Goal: Information Seeking & Learning: Learn about a topic

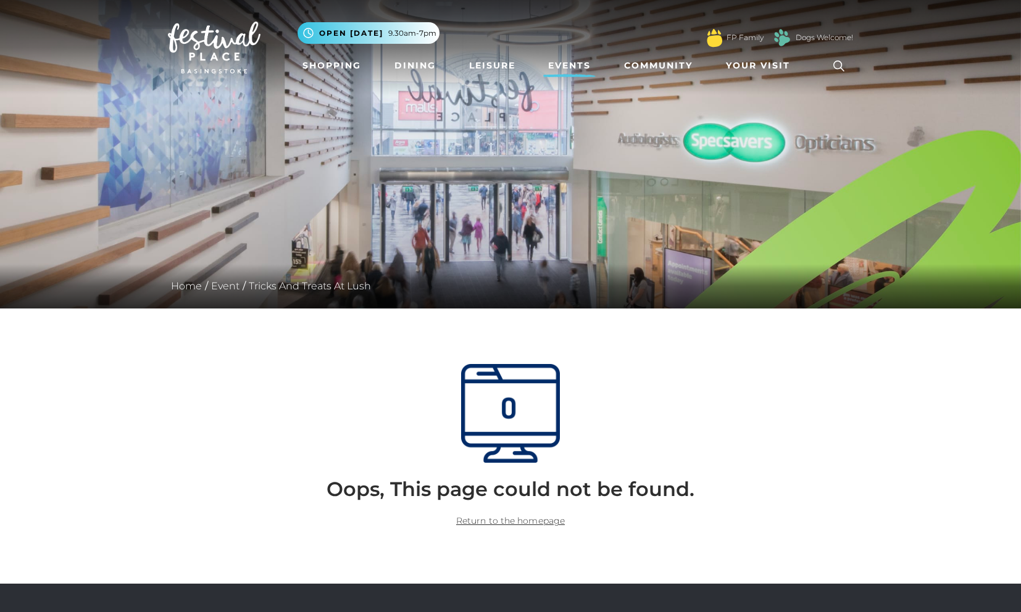
click at [576, 67] on link "Events" at bounding box center [569, 65] width 52 height 23
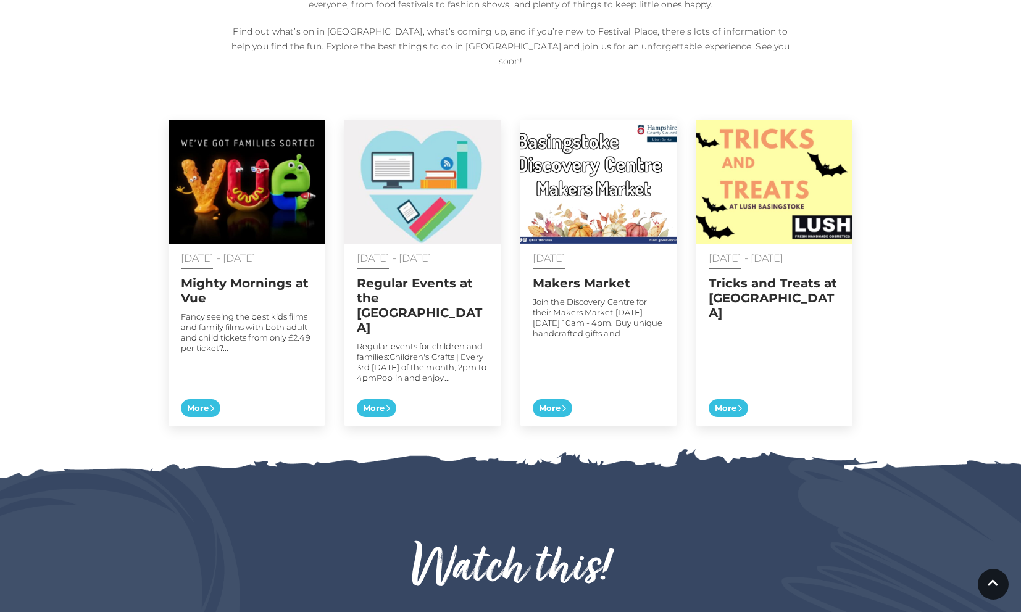
scroll to position [581, 0]
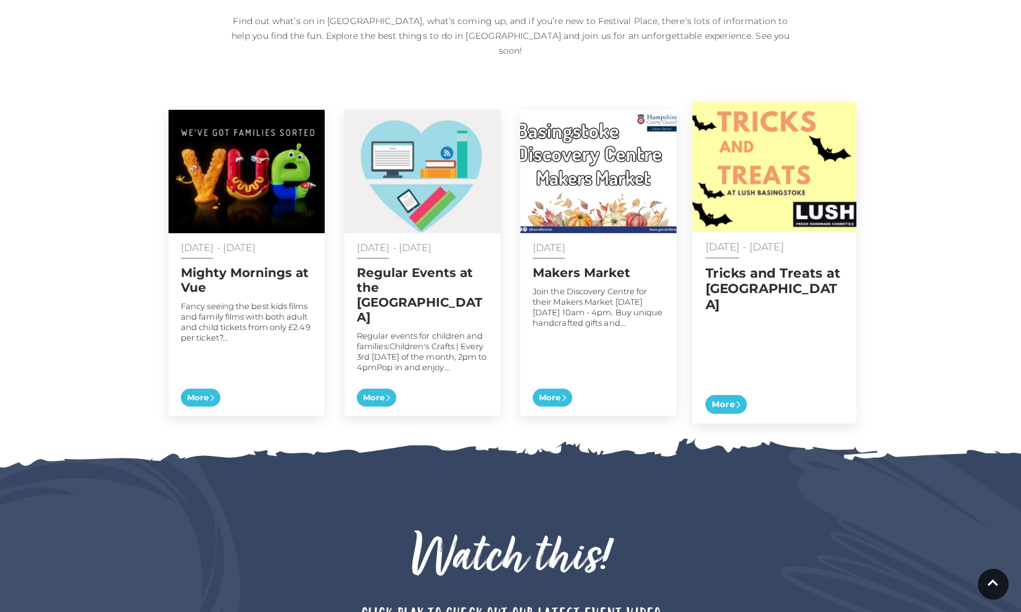
click at [731, 395] on span "More" at bounding box center [725, 404] width 41 height 19
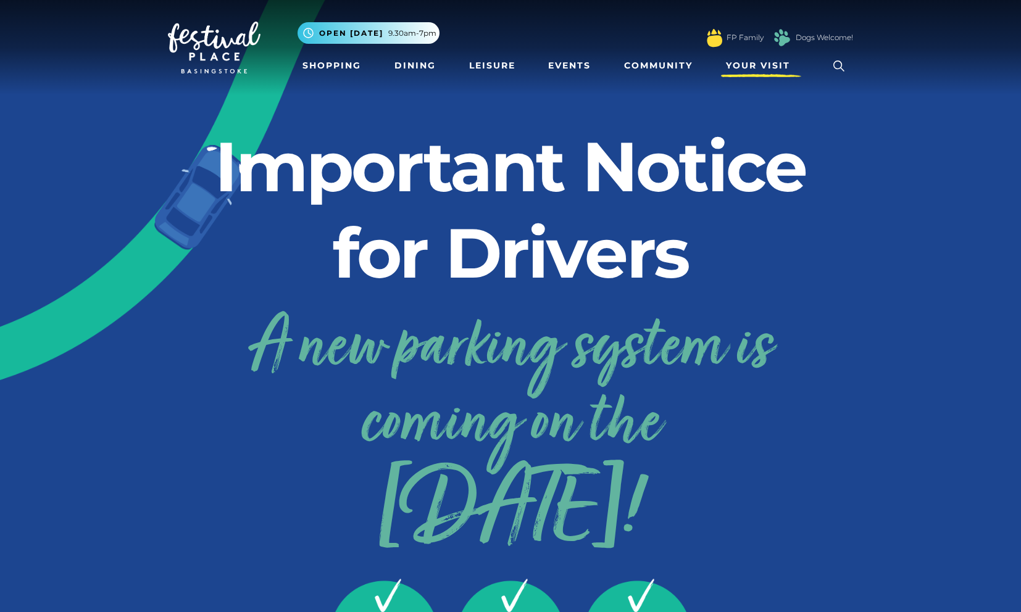
click at [761, 70] on span "Your Visit" at bounding box center [758, 65] width 64 height 13
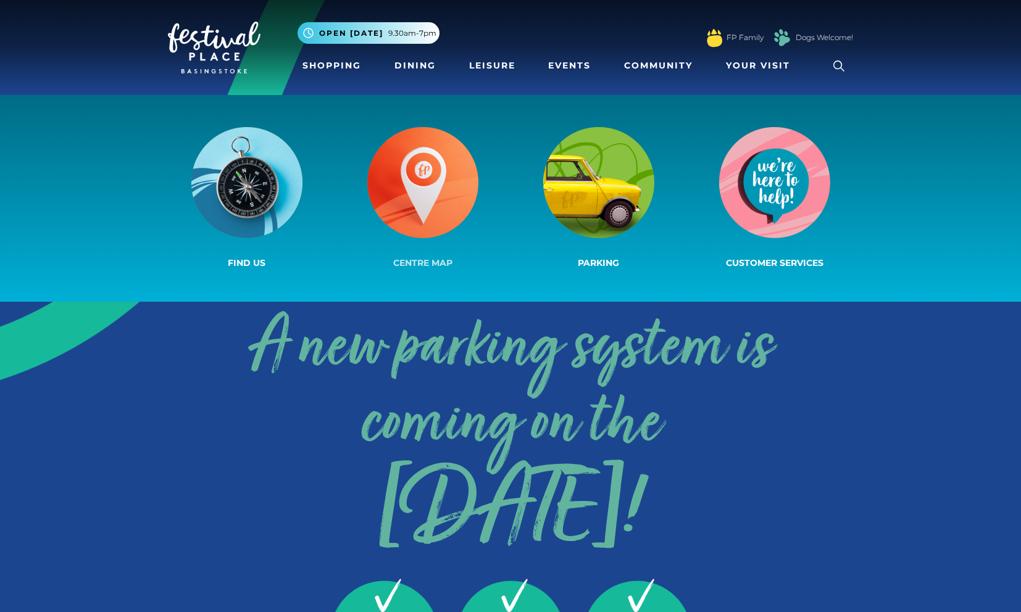
click at [435, 198] on img at bounding box center [422, 182] width 111 height 111
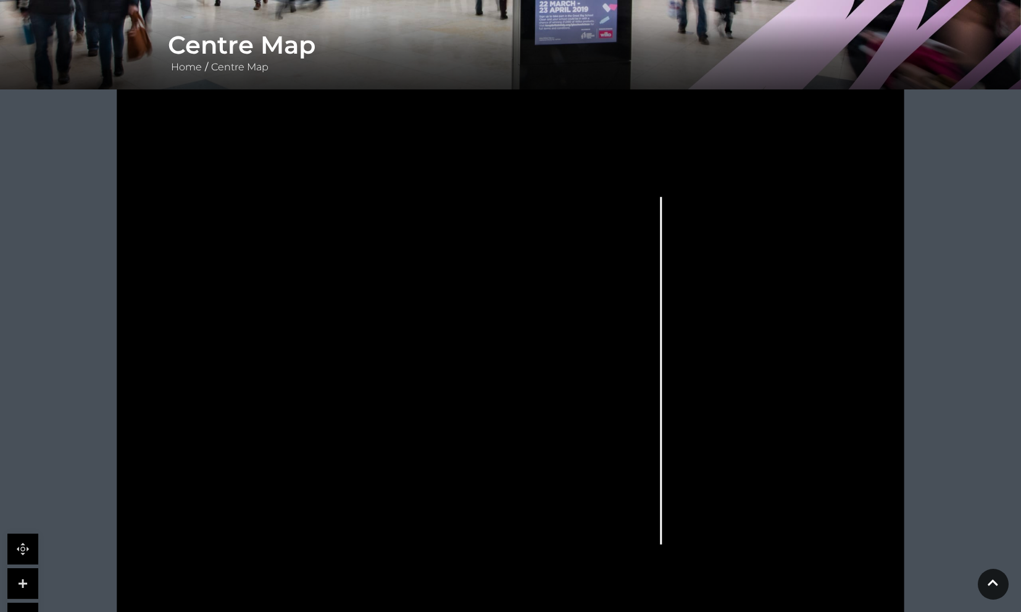
scroll to position [311, 0]
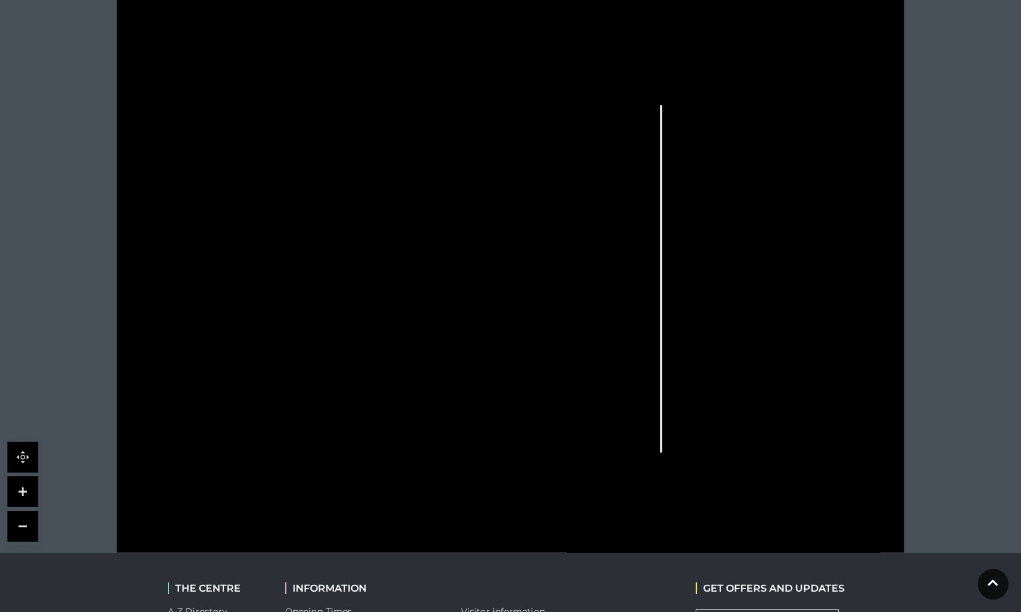
click at [18, 496] on link at bounding box center [22, 491] width 31 height 31
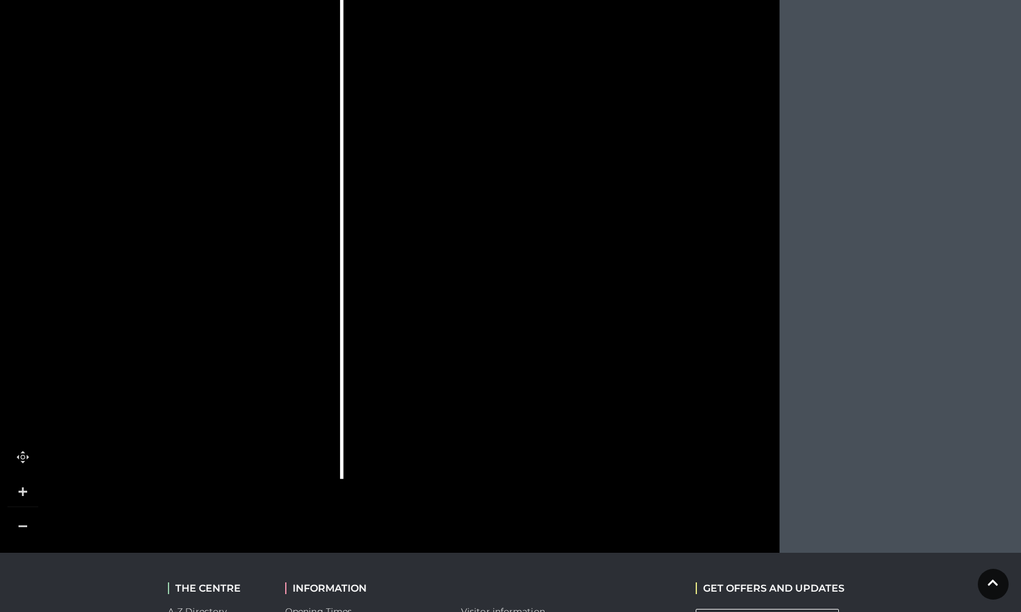
drag, startPoint x: 673, startPoint y: 434, endPoint x: 221, endPoint y: 323, distance: 465.9
click at [221, 323] on g at bounding box center [98, 165] width 1231 height 790
drag, startPoint x: 678, startPoint y: 282, endPoint x: 664, endPoint y: 326, distance: 45.9
click at [664, 326] on icon at bounding box center [70, 256] width 1777 height 1000
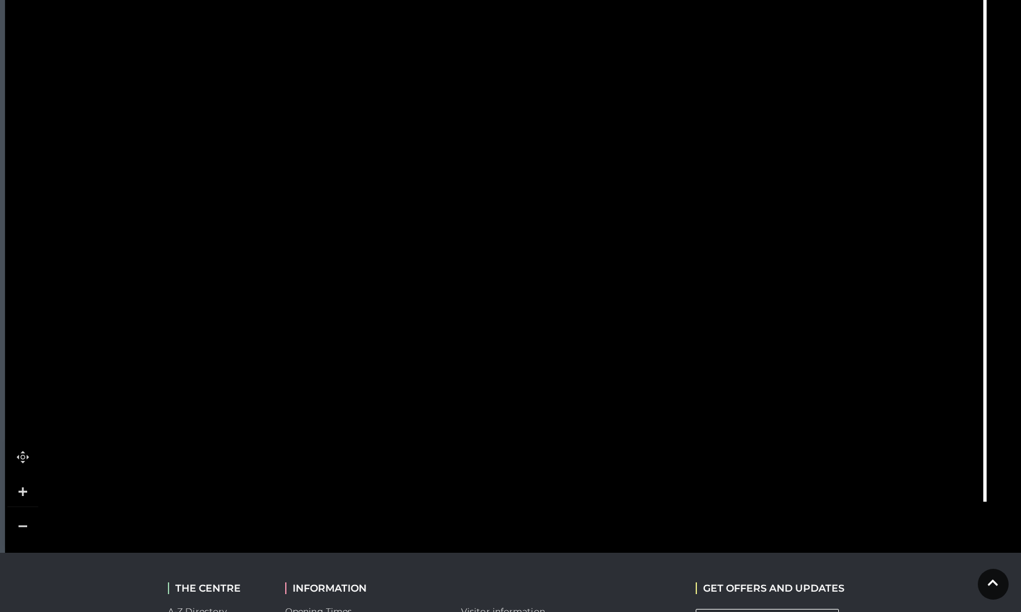
drag, startPoint x: 187, startPoint y: 348, endPoint x: 829, endPoint y: 277, distance: 646.3
click at [834, 286] on tspan "Las Iguanas" at bounding box center [834, 286] width 0 height 0
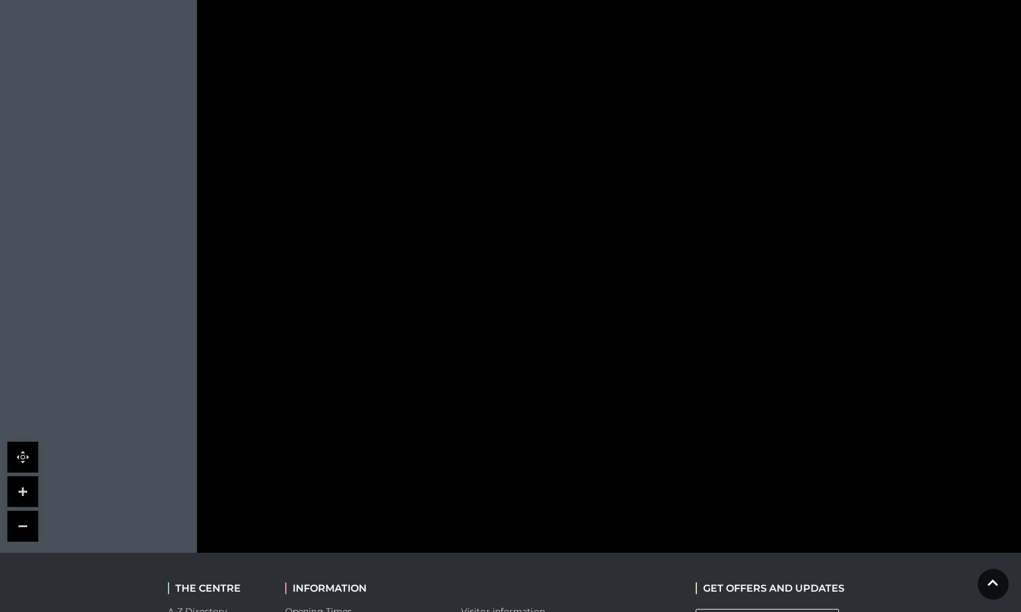
drag, startPoint x: 467, startPoint y: 396, endPoint x: 659, endPoint y: 273, distance: 227.5
click at [659, 273] on rect at bounding box center [652, 269] width 81 height 30
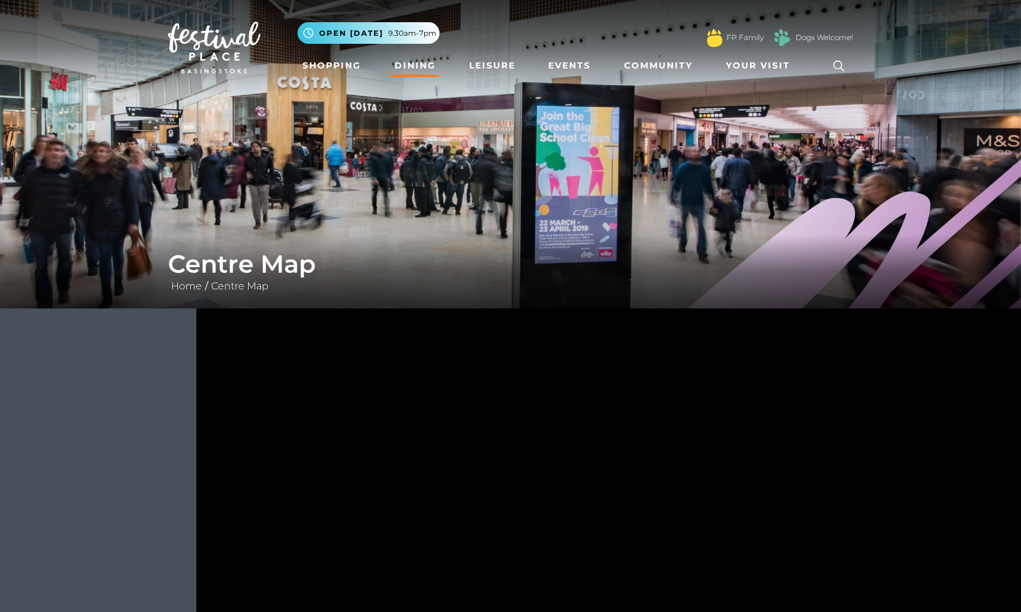
click at [408, 66] on link "Dining" at bounding box center [414, 65] width 51 height 23
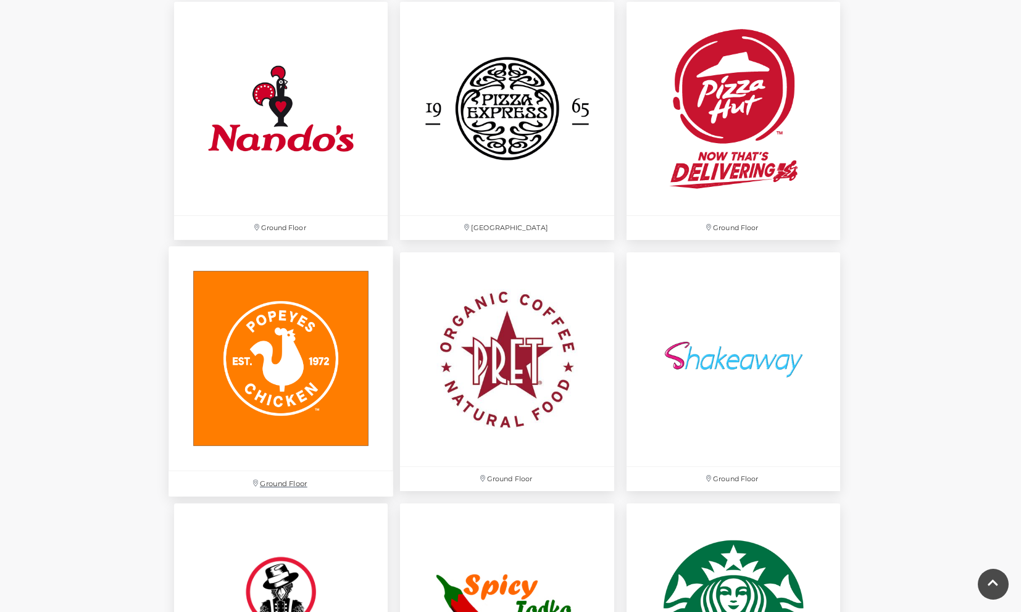
scroll to position [3322, 0]
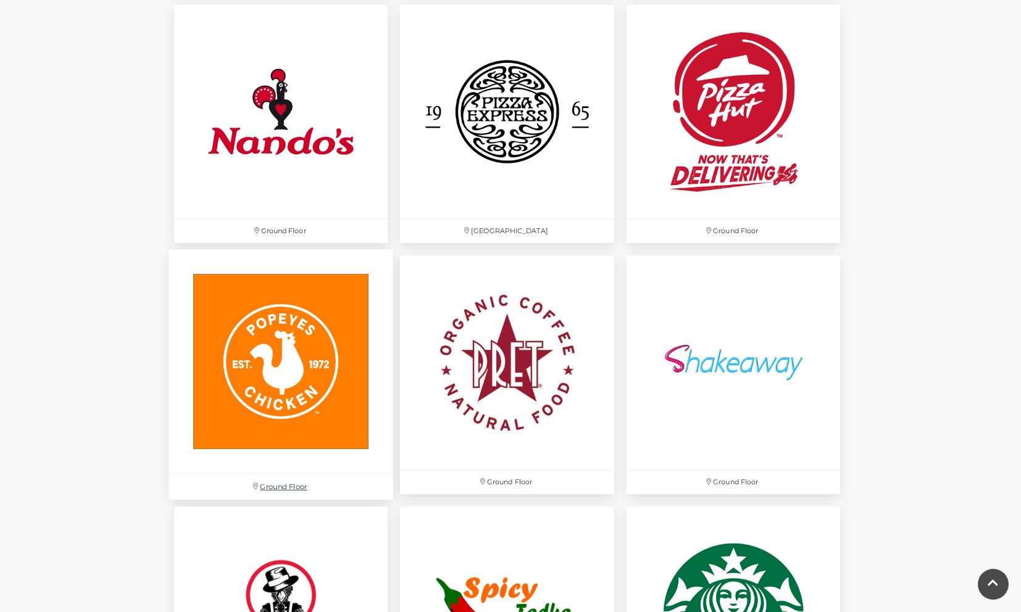
click at [274, 299] on img at bounding box center [280, 362] width 225 height 225
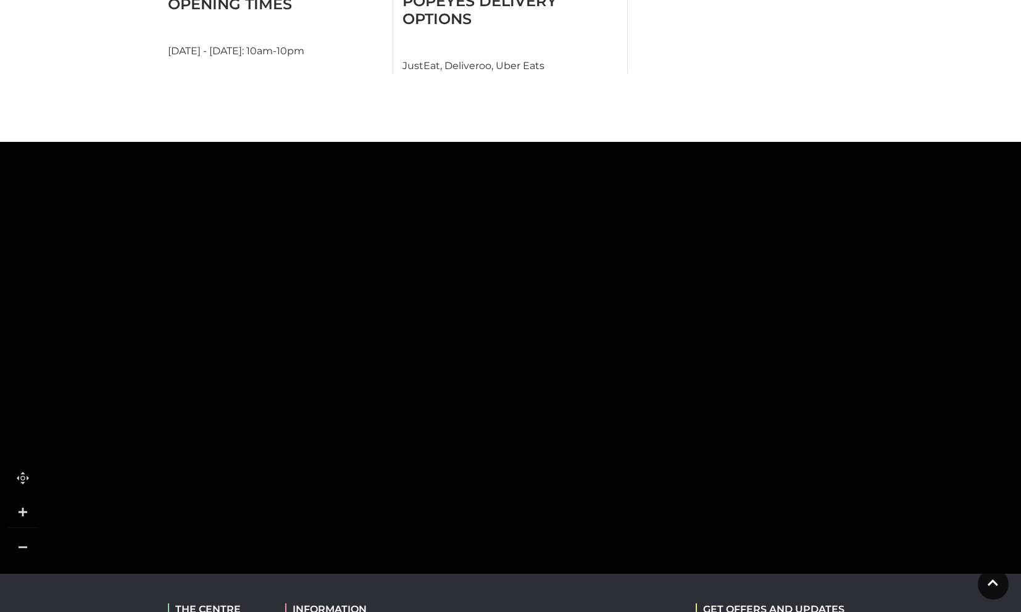
scroll to position [747, 0]
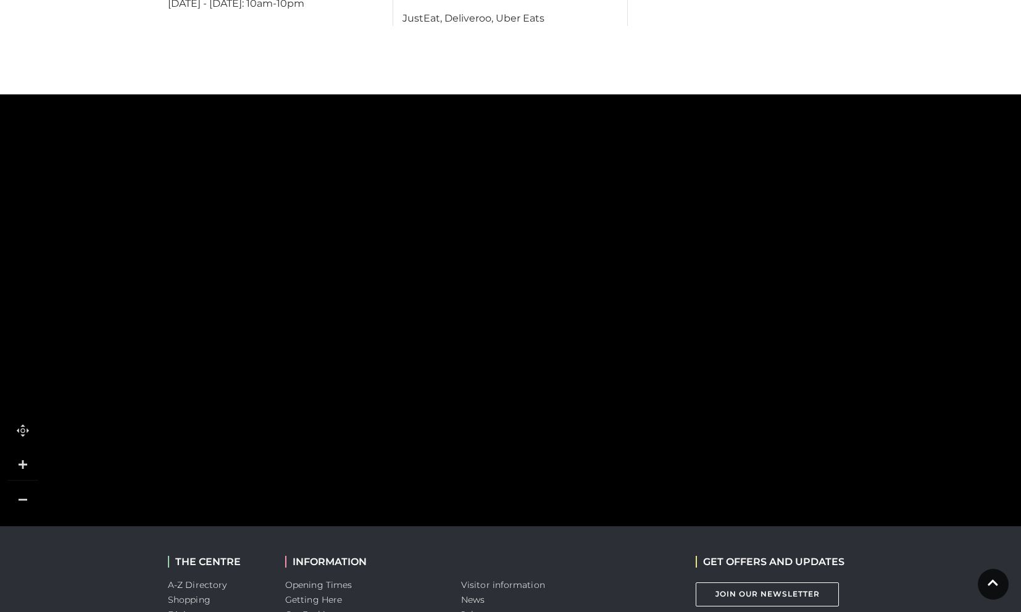
scroll to position [819, 0]
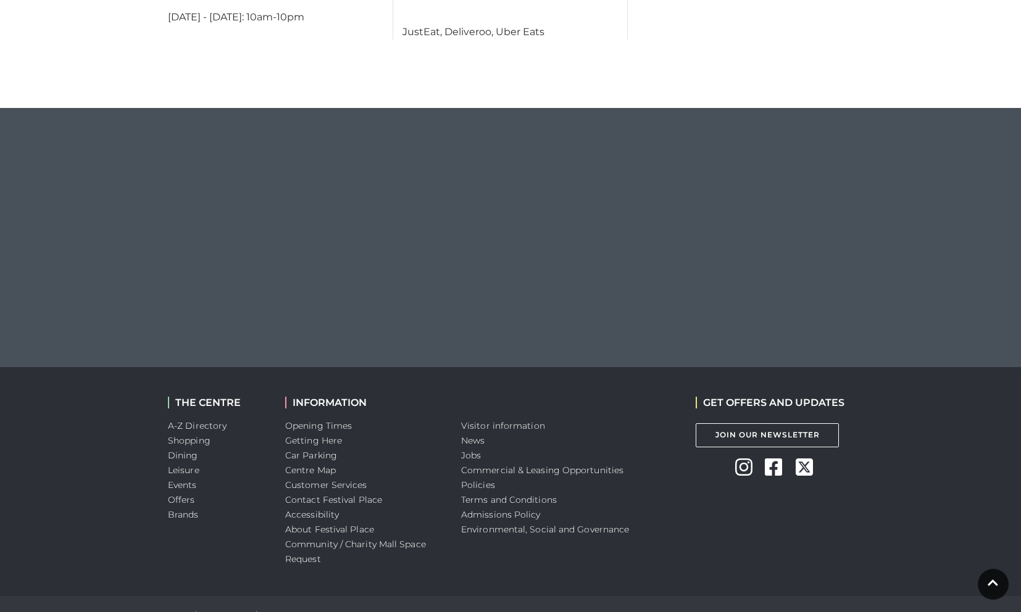
scroll to position [819, 0]
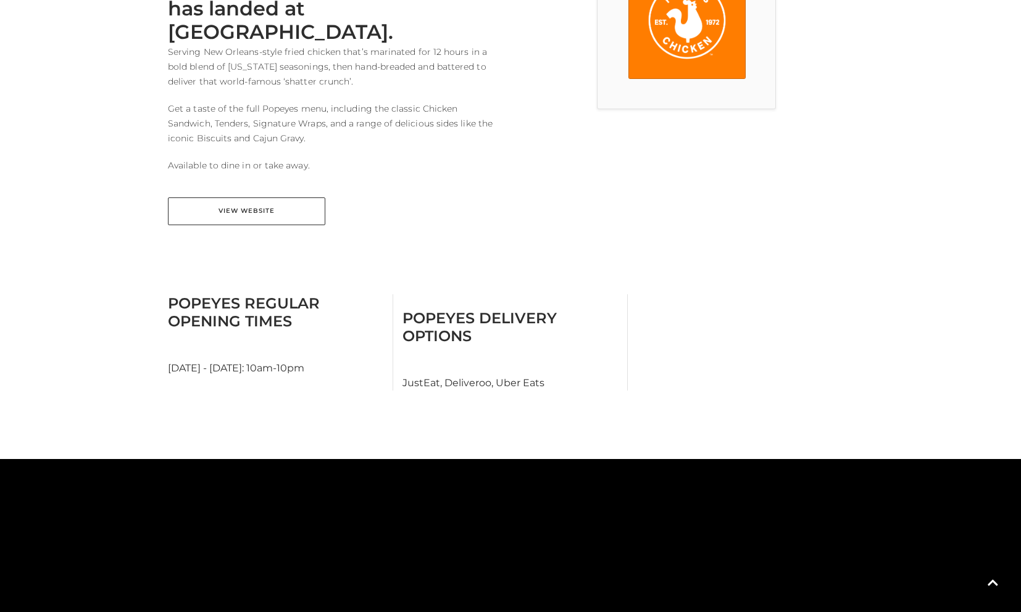
scroll to position [369, 0]
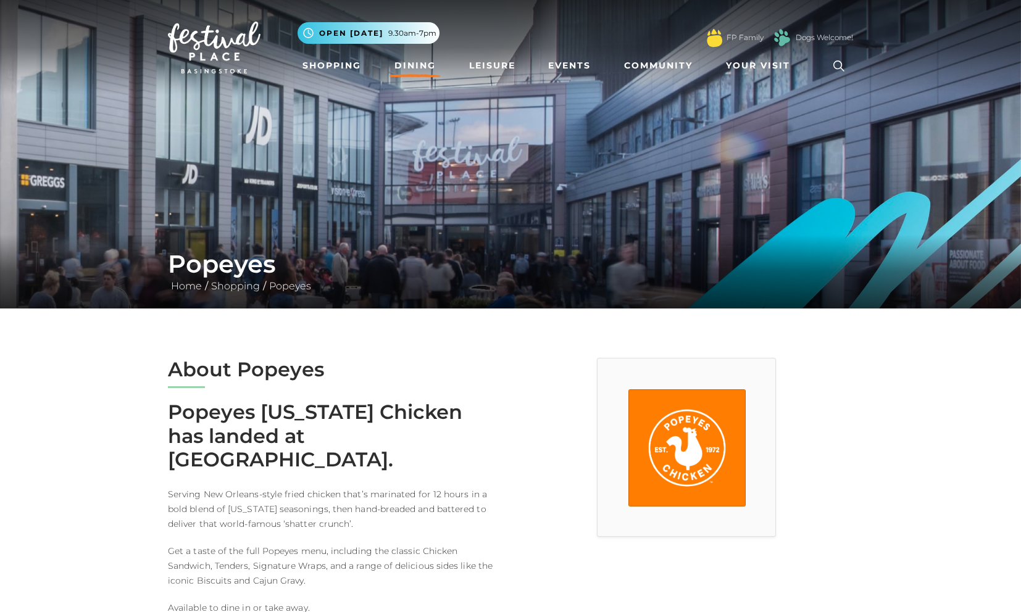
click at [414, 72] on link "Dining" at bounding box center [414, 65] width 51 height 23
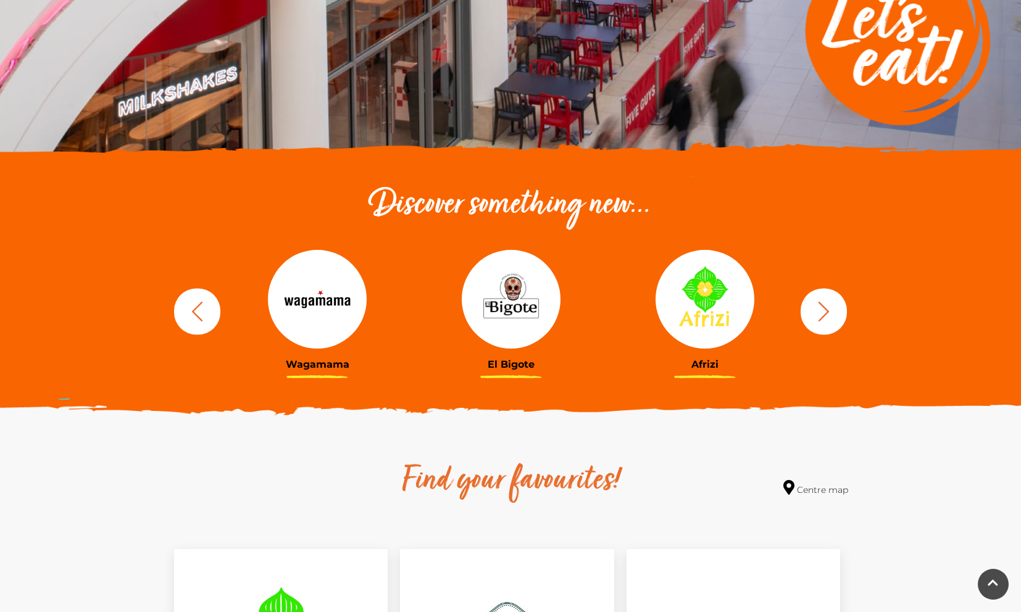
scroll to position [276, 0]
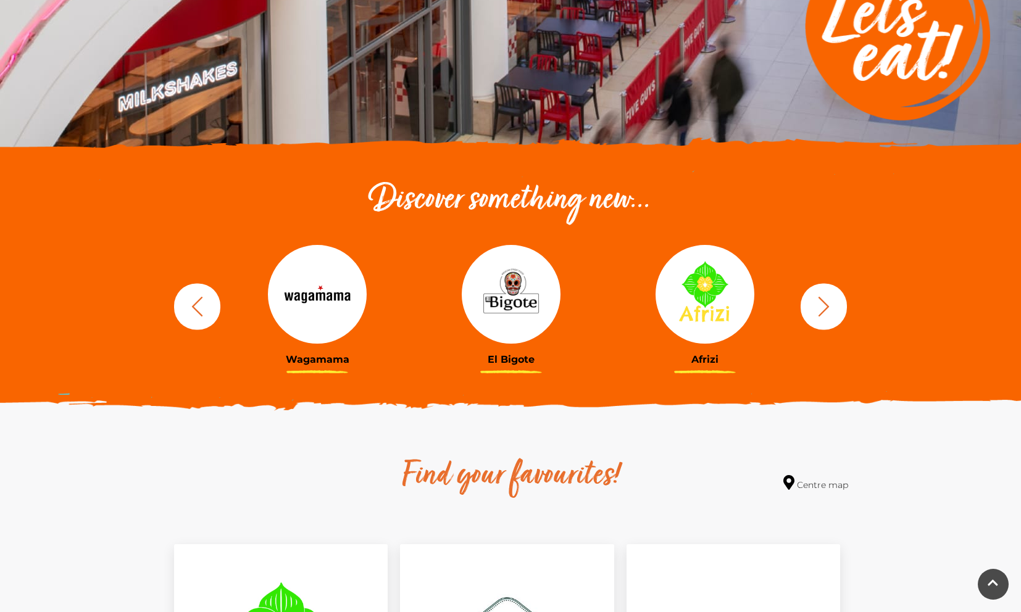
click at [837, 307] on button "button" at bounding box center [823, 306] width 46 height 46
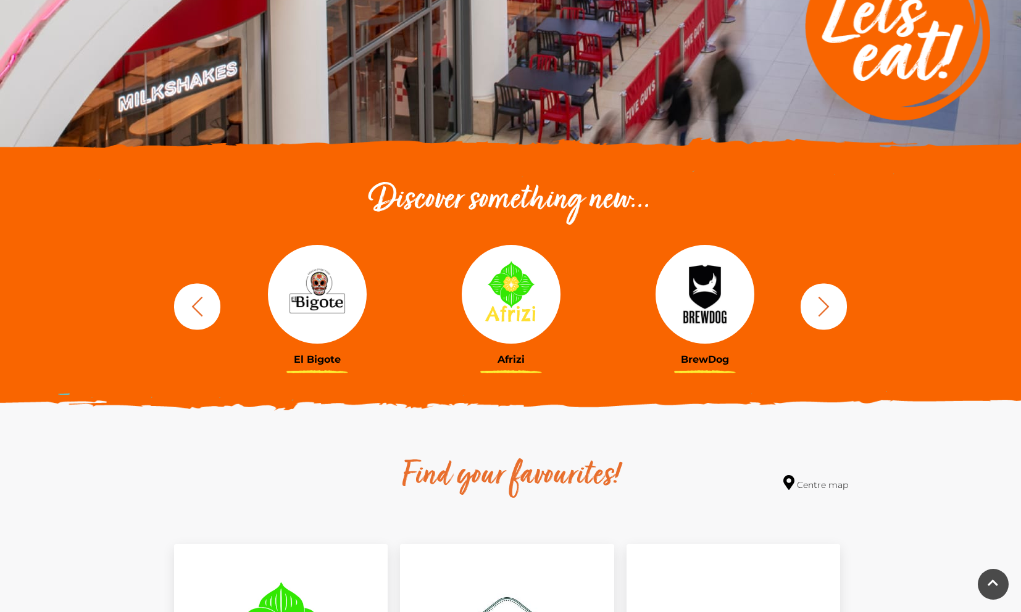
click at [837, 307] on button "button" at bounding box center [823, 306] width 46 height 46
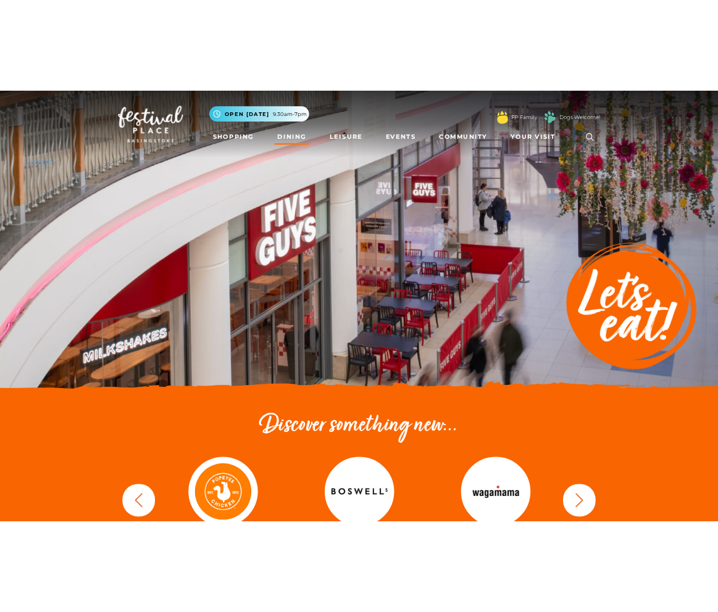
scroll to position [276, 0]
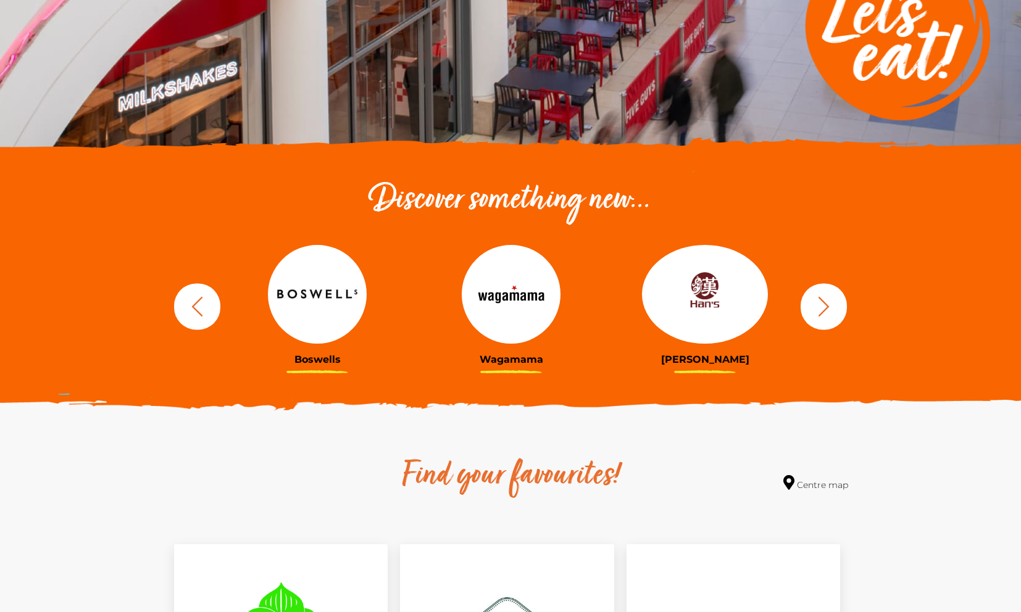
click at [195, 320] on button "button" at bounding box center [197, 306] width 46 height 46
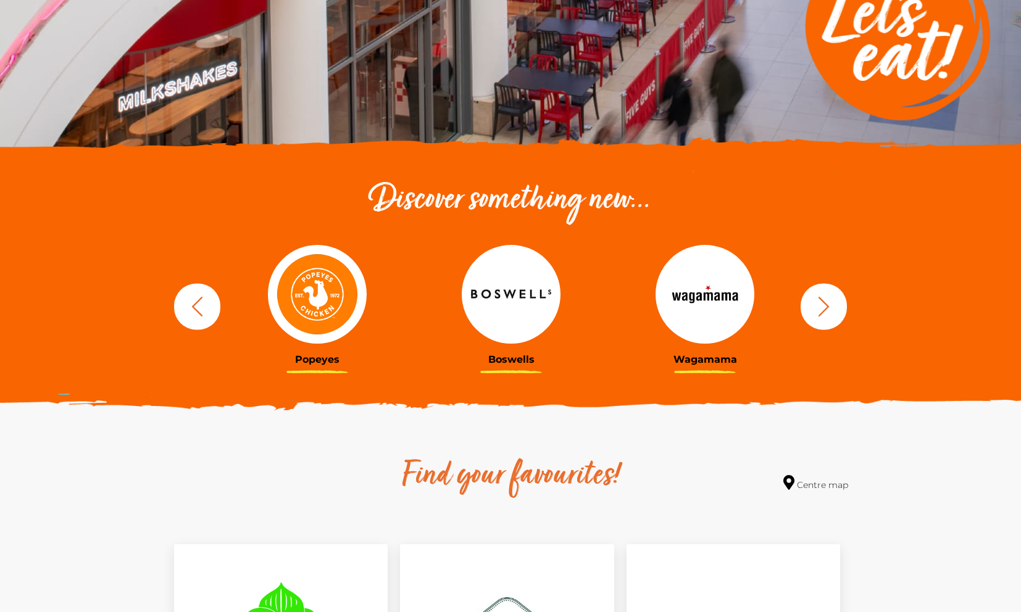
click at [831, 311] on icon "button" at bounding box center [823, 306] width 23 height 23
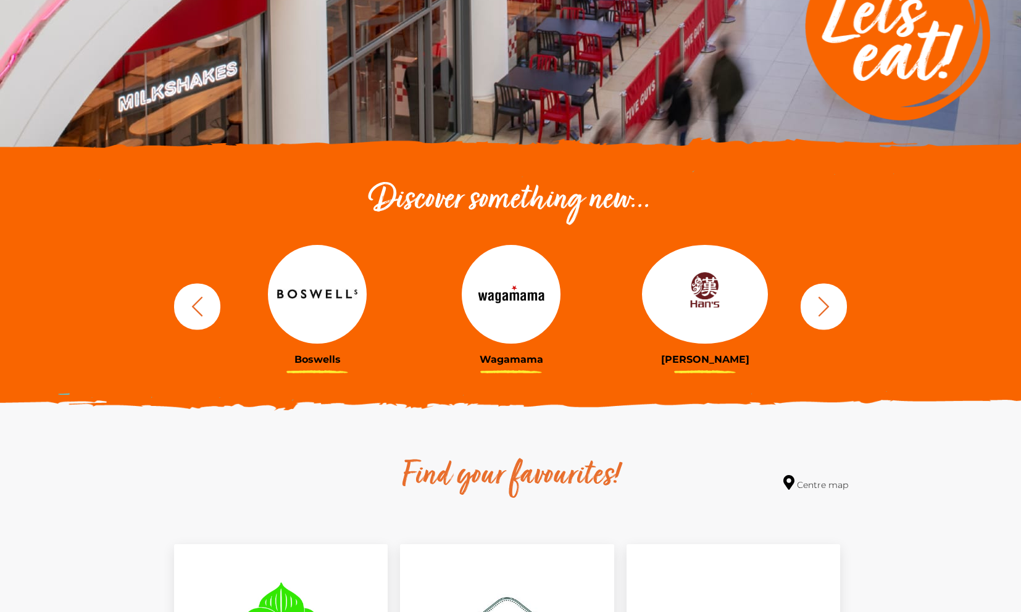
click at [831, 311] on icon "button" at bounding box center [823, 306] width 23 height 23
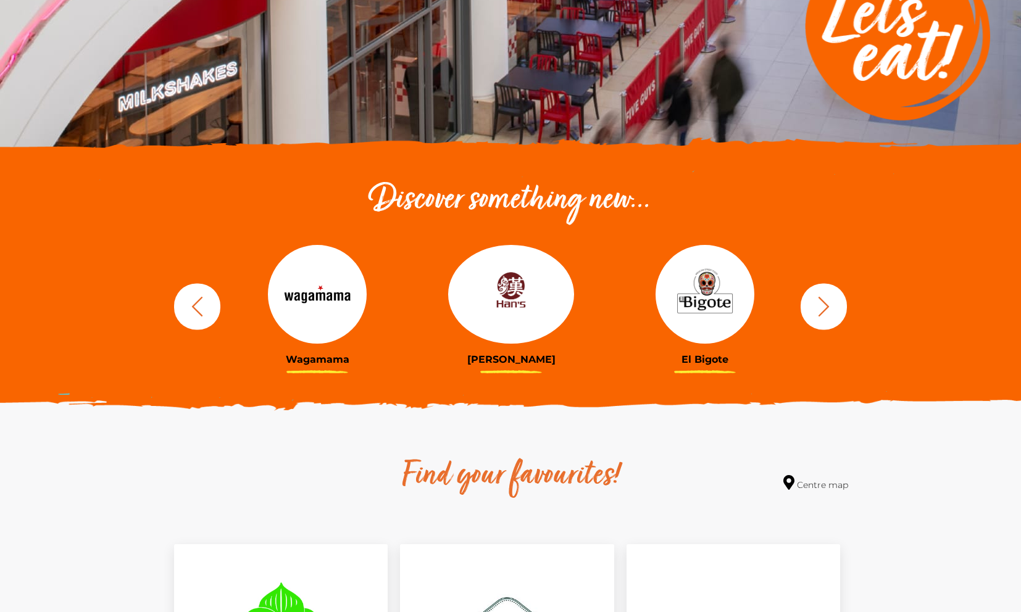
click at [802, 312] on button "button" at bounding box center [823, 306] width 46 height 46
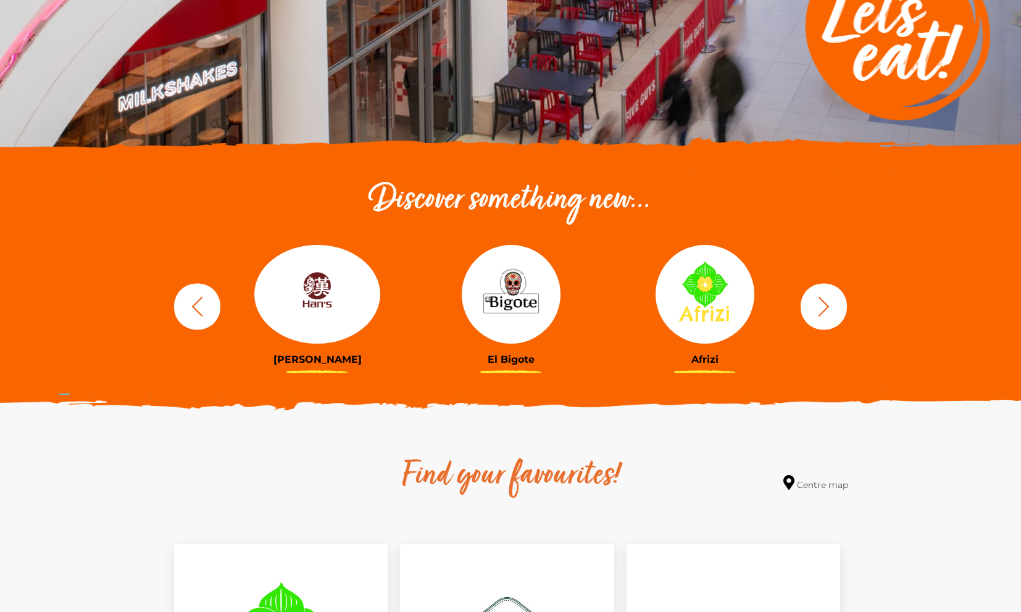
click at [813, 312] on icon "button" at bounding box center [823, 306] width 23 height 23
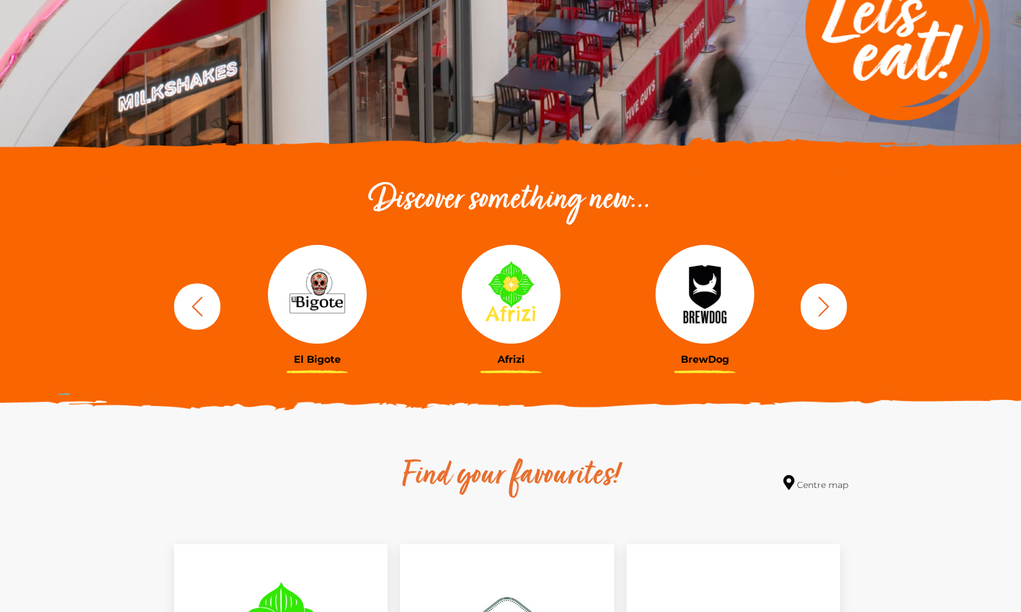
click at [816, 312] on icon "button" at bounding box center [823, 306] width 23 height 23
click at [818, 312] on icon "button" at bounding box center [823, 306] width 23 height 23
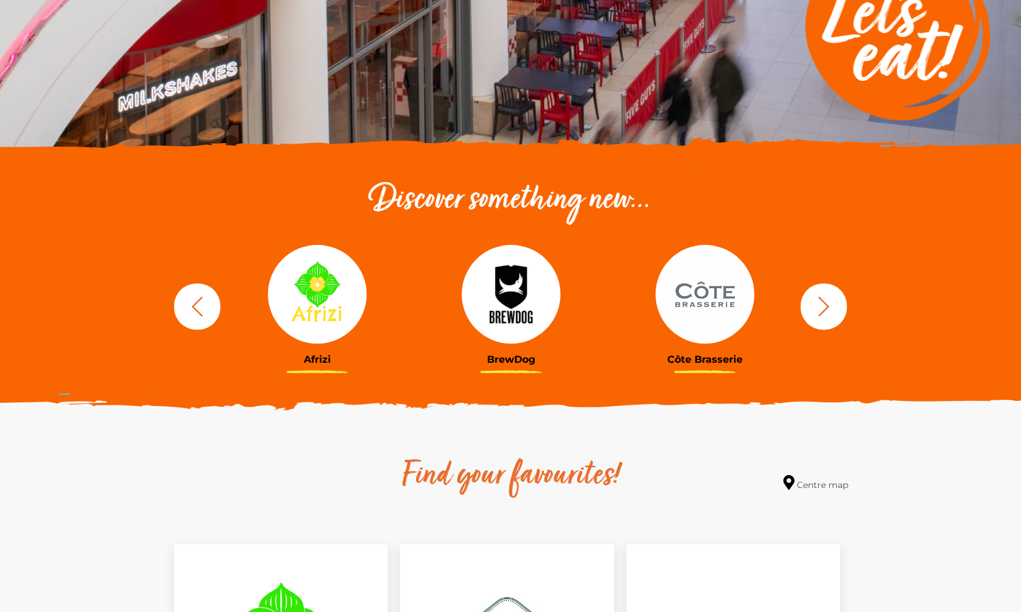
click at [818, 312] on icon "button" at bounding box center [823, 306] width 23 height 23
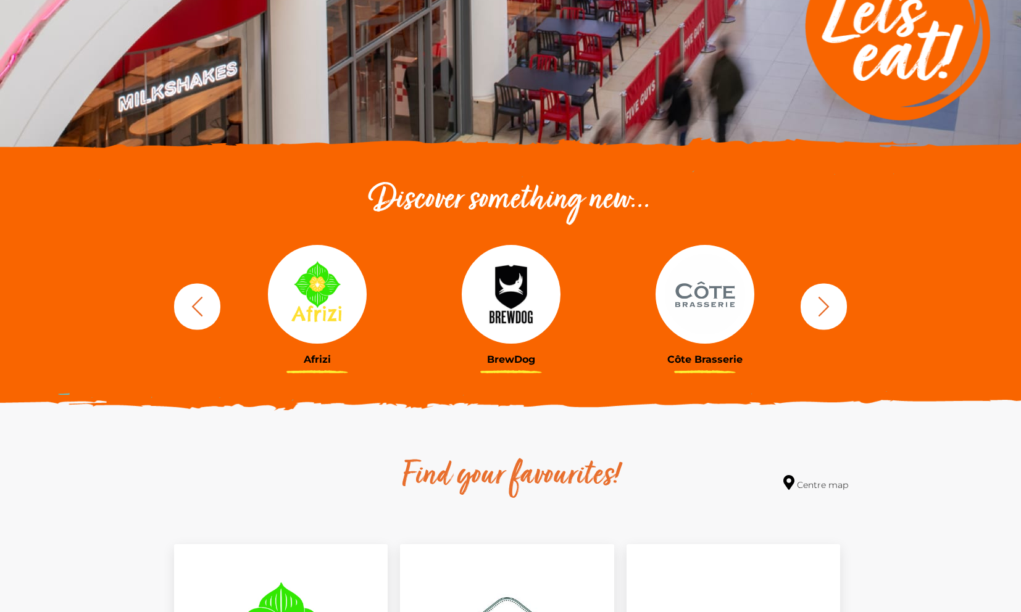
click at [818, 312] on icon "button" at bounding box center [823, 306] width 23 height 23
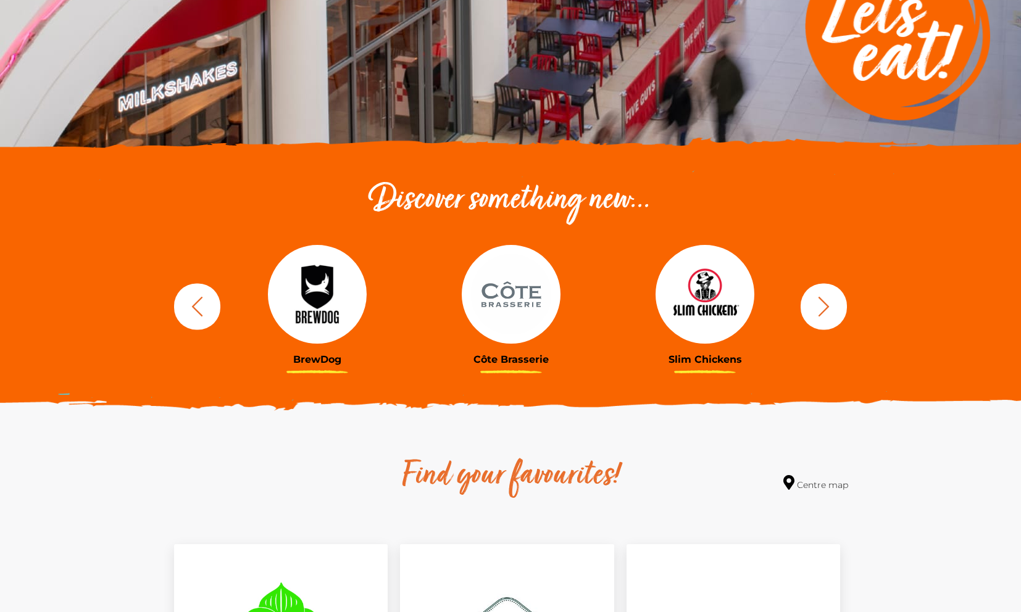
click at [818, 312] on icon "button" at bounding box center [823, 306] width 23 height 23
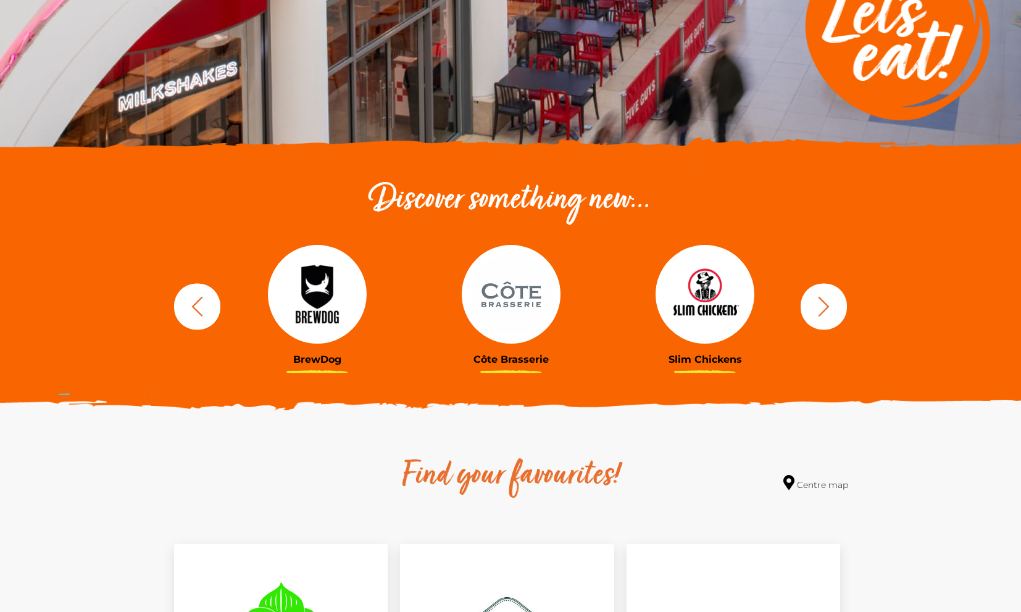
click at [818, 312] on icon "button" at bounding box center [823, 306] width 23 height 23
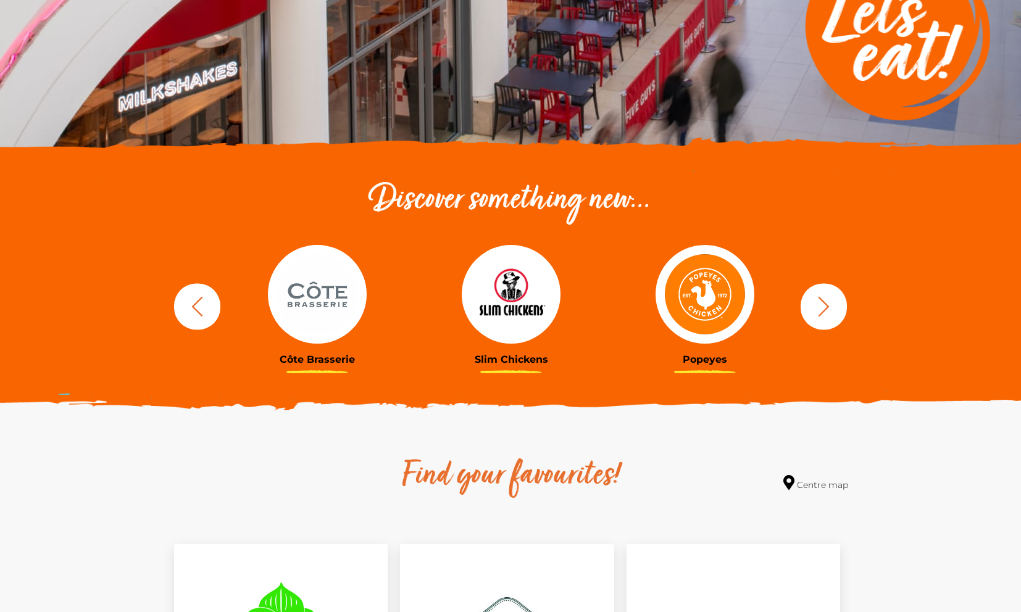
click at [818, 312] on icon "button" at bounding box center [823, 306] width 23 height 23
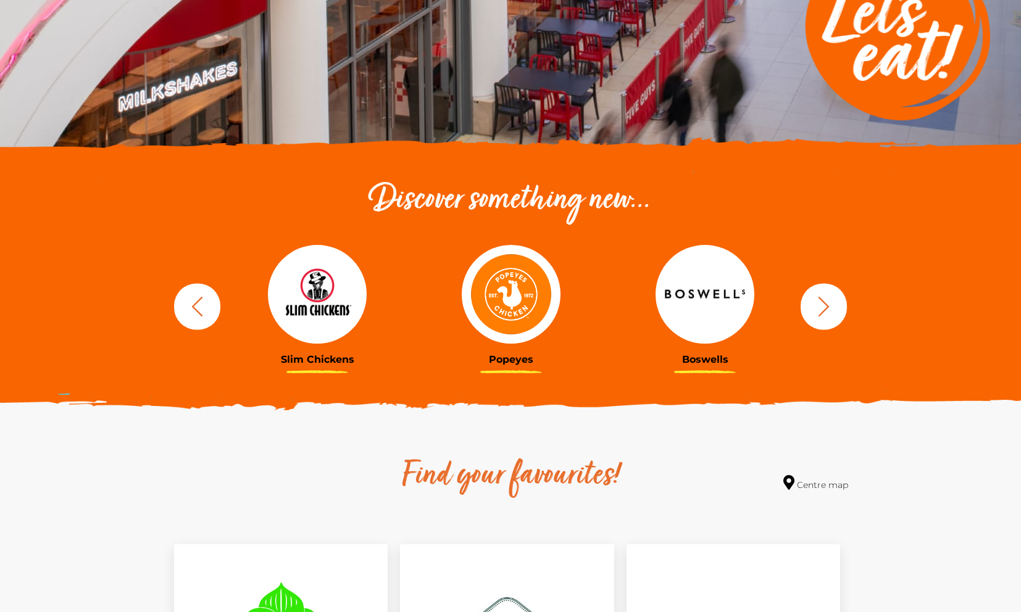
click at [818, 312] on icon "button" at bounding box center [823, 306] width 23 height 23
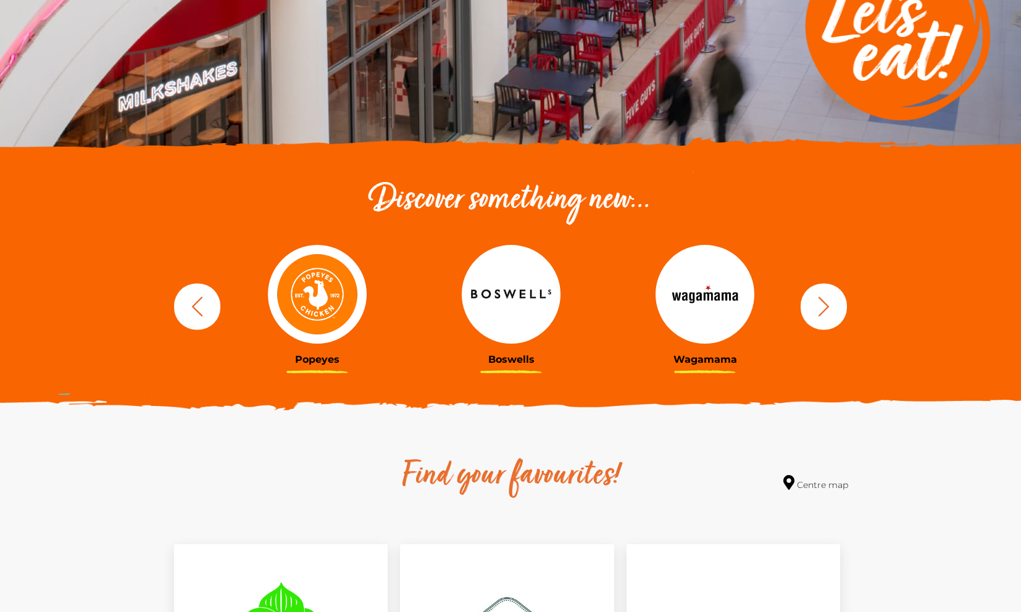
click at [818, 312] on icon "button" at bounding box center [823, 306] width 23 height 23
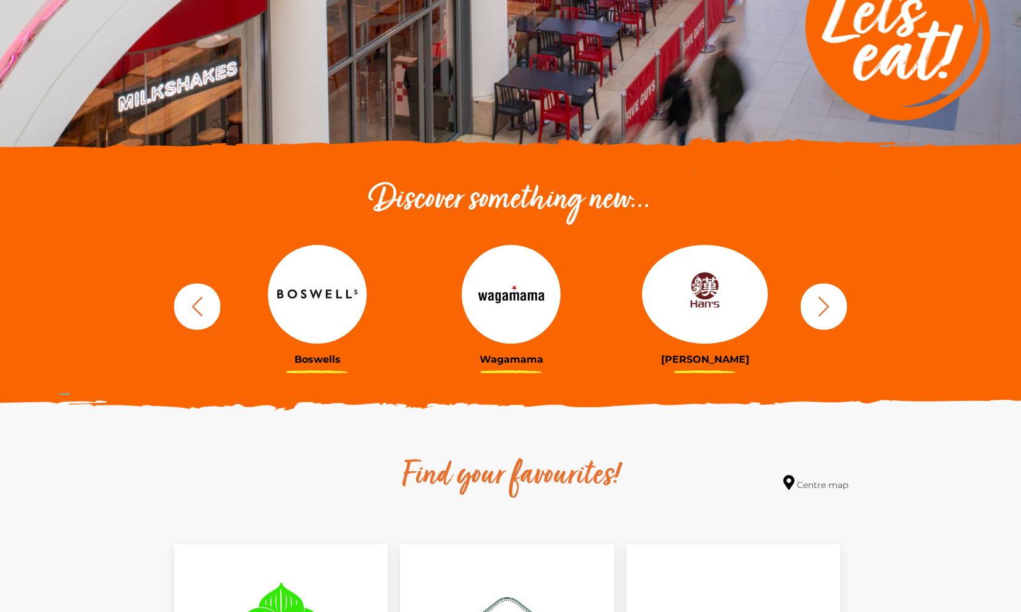
click at [818, 312] on icon "button" at bounding box center [823, 306] width 23 height 23
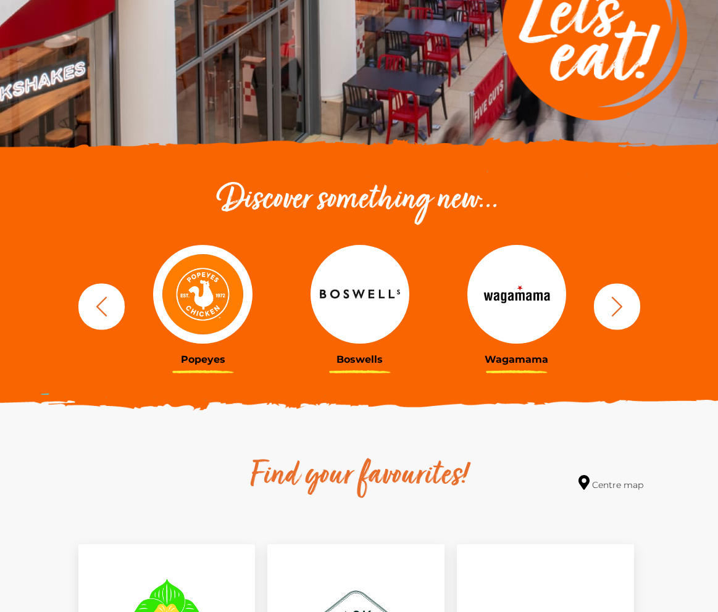
click at [600, 305] on button "button" at bounding box center [617, 306] width 46 height 46
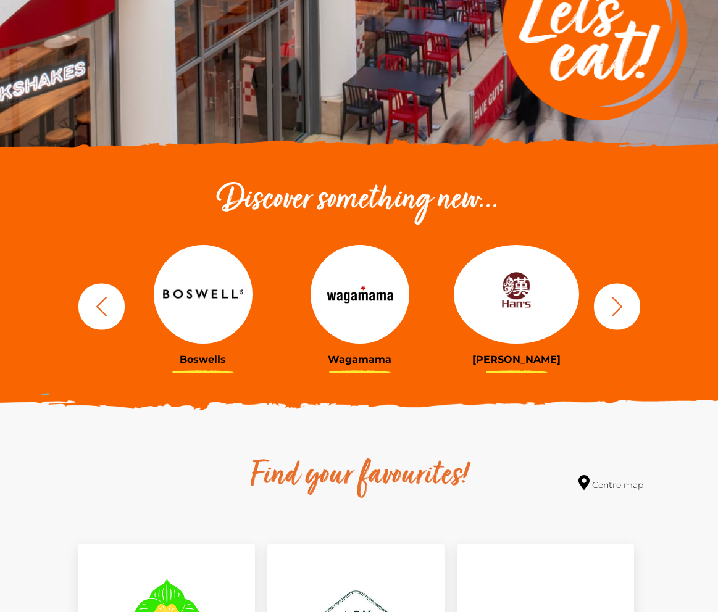
click at [600, 305] on button "button" at bounding box center [617, 306] width 46 height 46
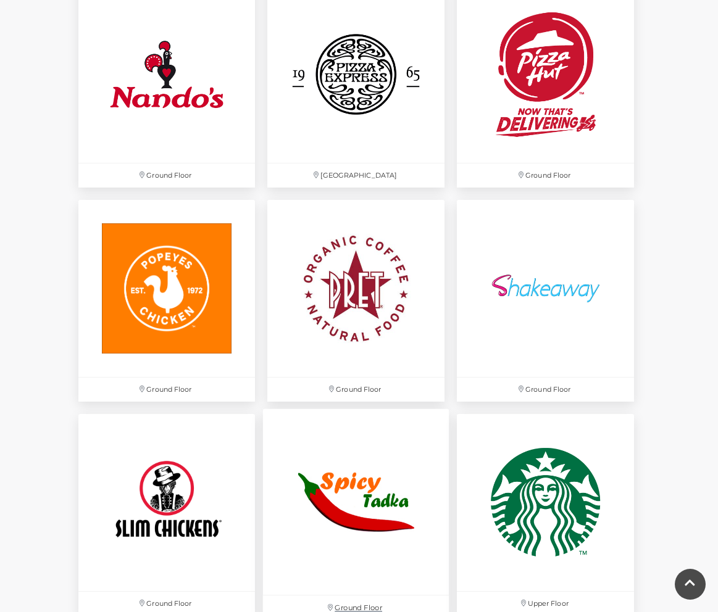
scroll to position [2960, 0]
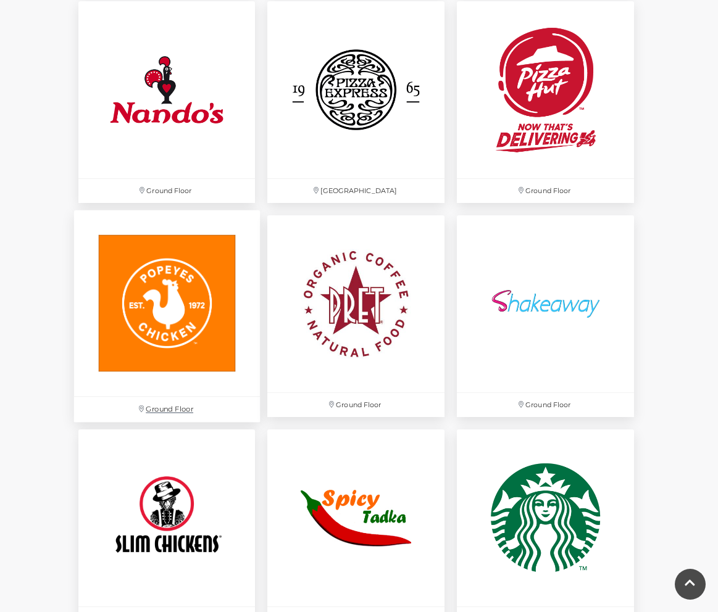
click at [136, 318] on img at bounding box center [166, 303] width 186 height 186
